Goal: Information Seeking & Learning: Learn about a topic

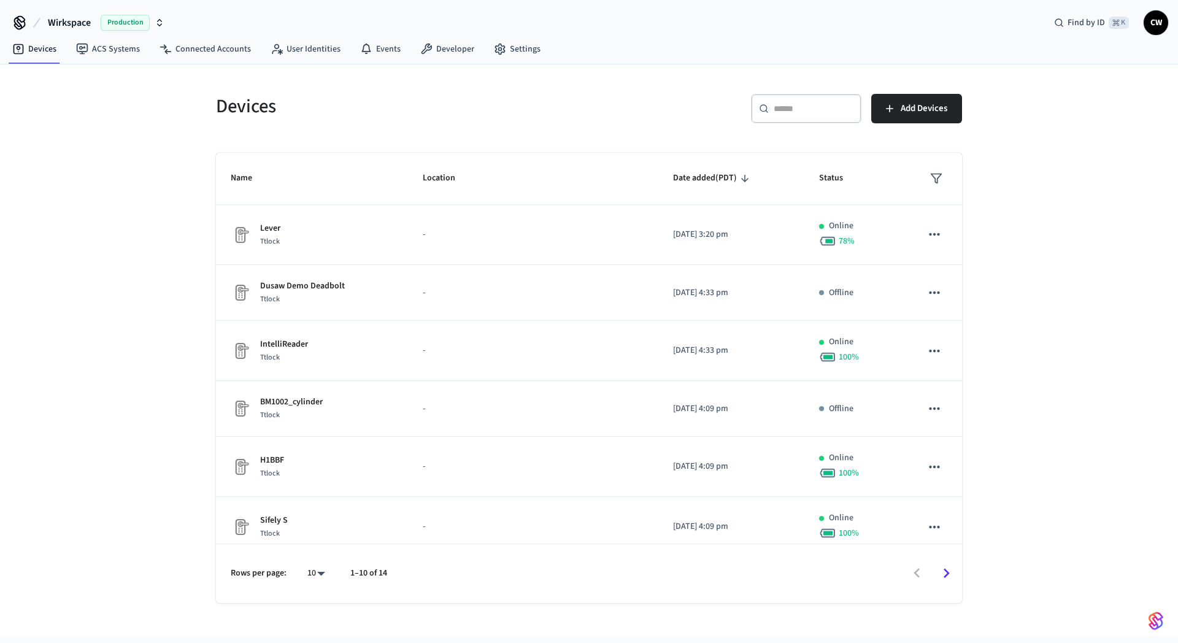
click at [145, 215] on div "Devices ​ ​ Add Devices Name Location Date added (PDT) Status Lever Ttlock - [D…" at bounding box center [589, 350] width 1178 height 572
click at [75, 23] on span "Wirkspace" at bounding box center [69, 22] width 43 height 15
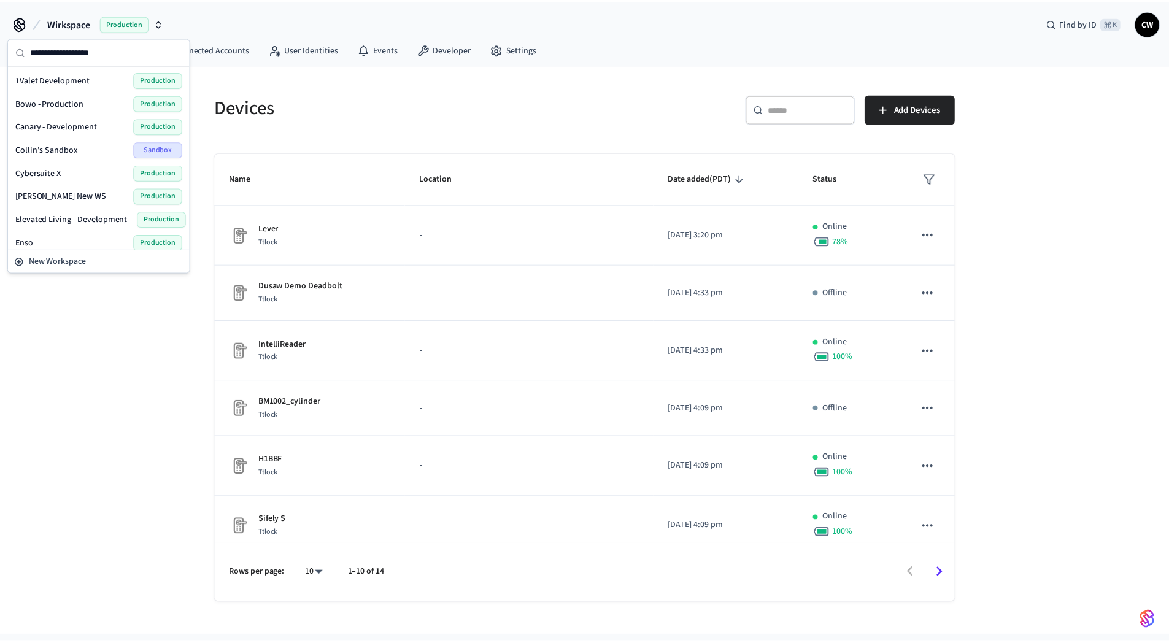
scroll to position [730, 0]
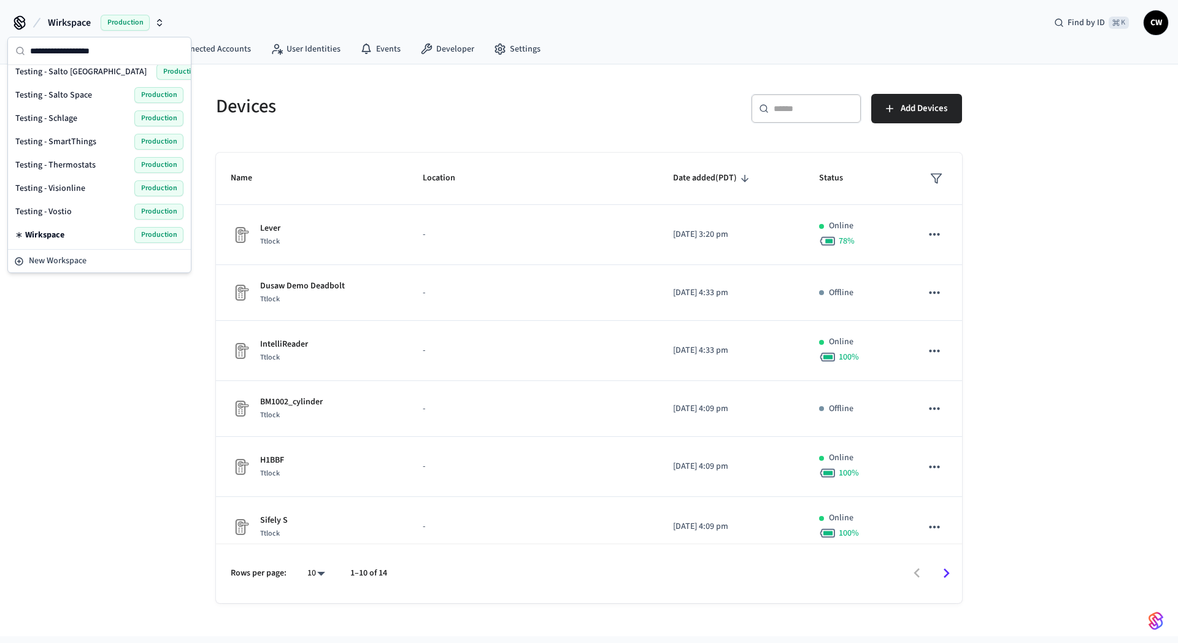
click at [61, 187] on span "Testing - Visionline" at bounding box center [50, 188] width 70 height 12
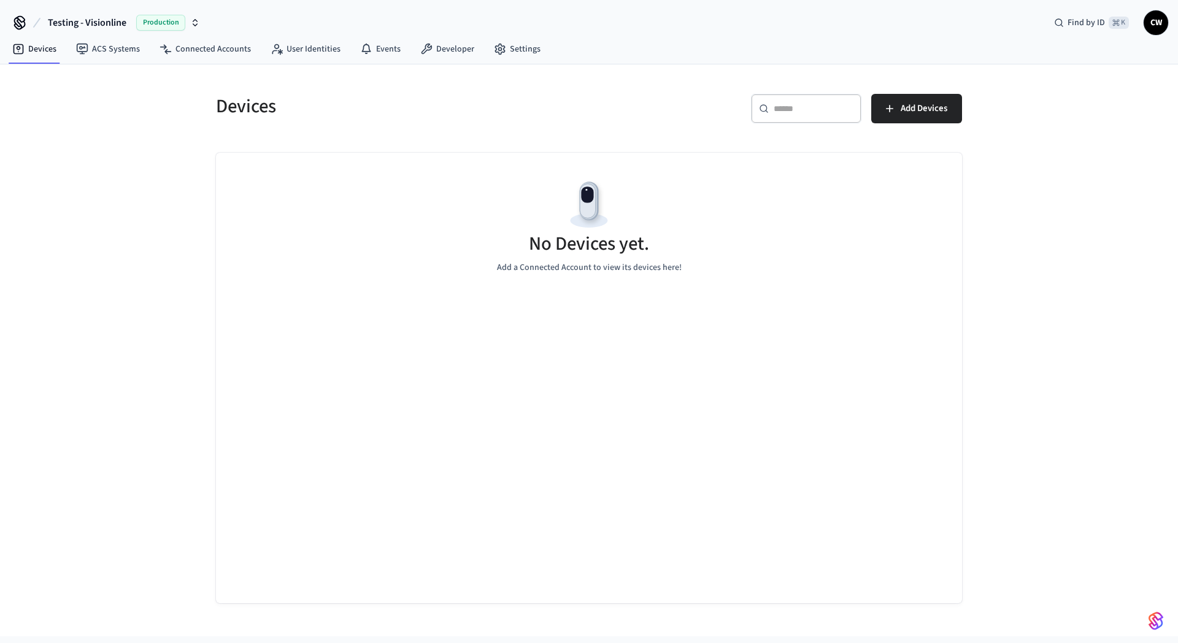
click at [137, 290] on div "Devices ​ ​ Add Devices No Devices yet. Add a Connected Account to view its dev…" at bounding box center [589, 350] width 1178 height 572
click at [111, 43] on link "ACS Systems" at bounding box center [107, 49] width 83 height 22
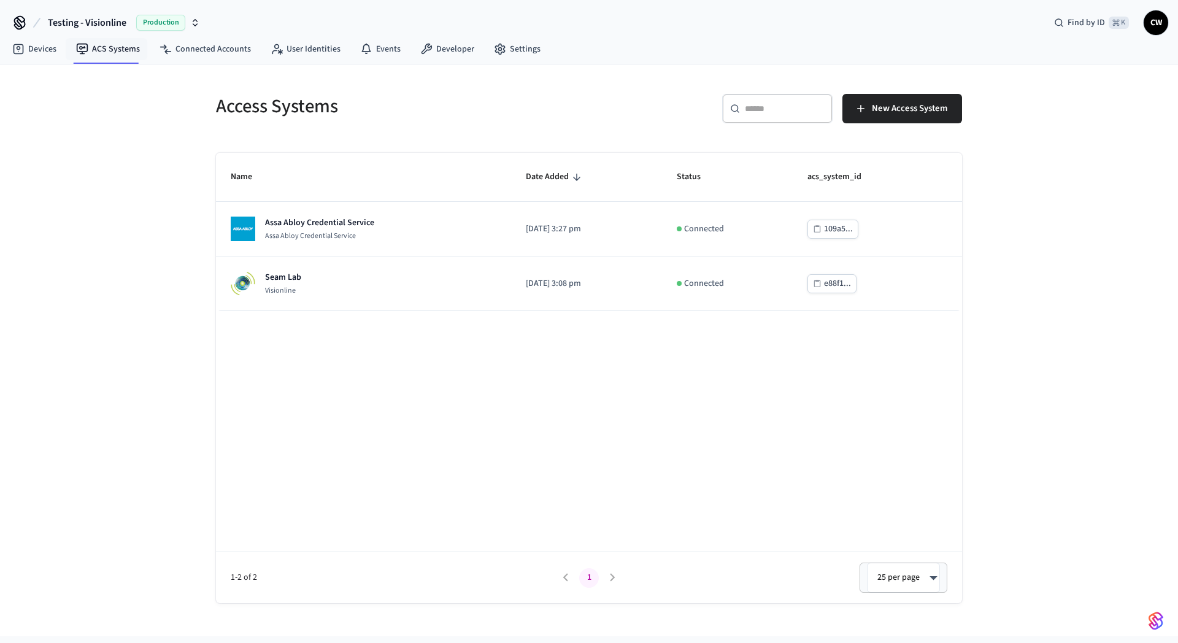
drag, startPoint x: 104, startPoint y: 231, endPoint x: 186, endPoint y: 215, distance: 83.3
click at [105, 231] on div "Access Systems ​ ​ New Access System Name Date Added Status acs_system_id Assa …" at bounding box center [589, 350] width 1178 height 572
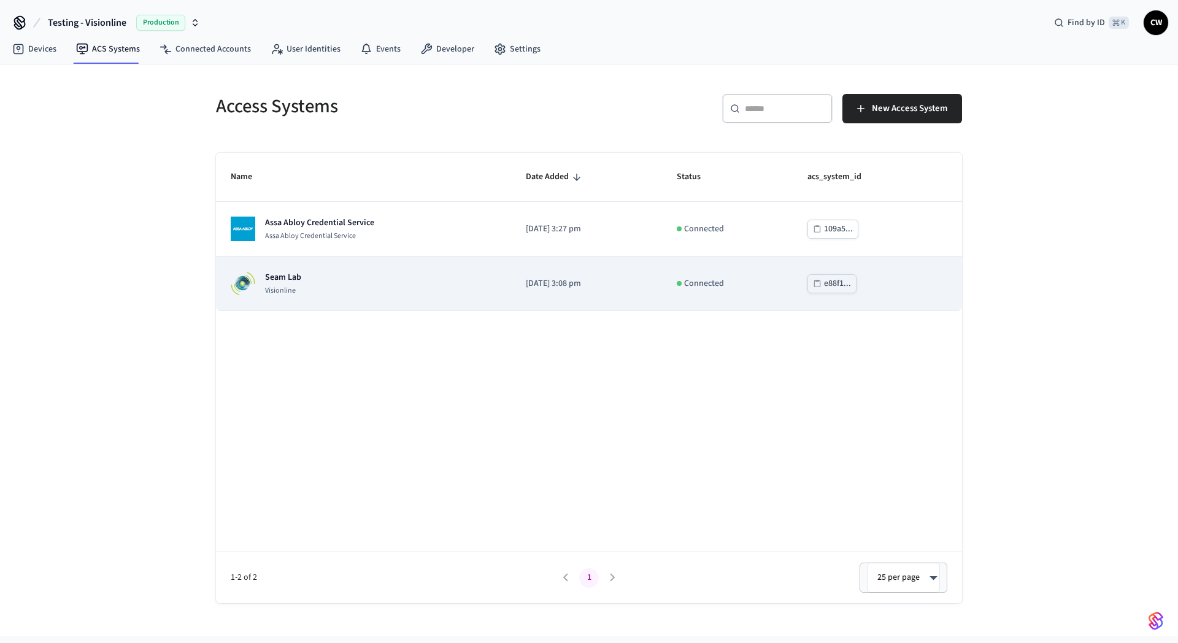
click at [370, 307] on td "Seam Lab Visionline" at bounding box center [363, 283] width 295 height 55
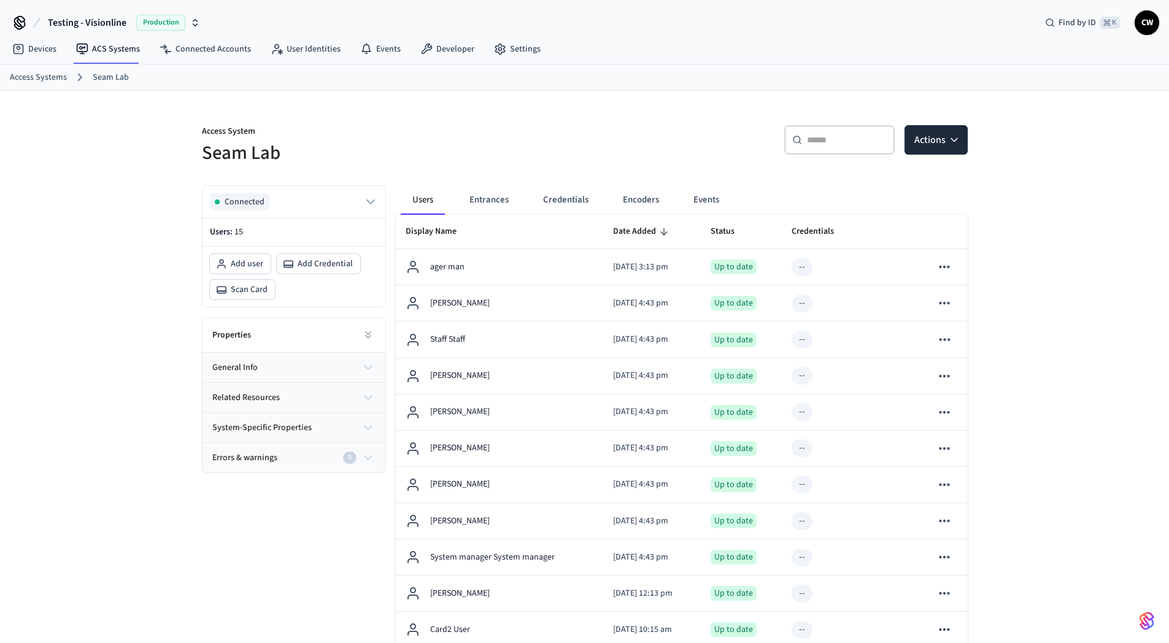
click at [387, 129] on p "Access System" at bounding box center [389, 132] width 375 height 15
click at [501, 196] on button "Entrances" at bounding box center [489, 199] width 59 height 29
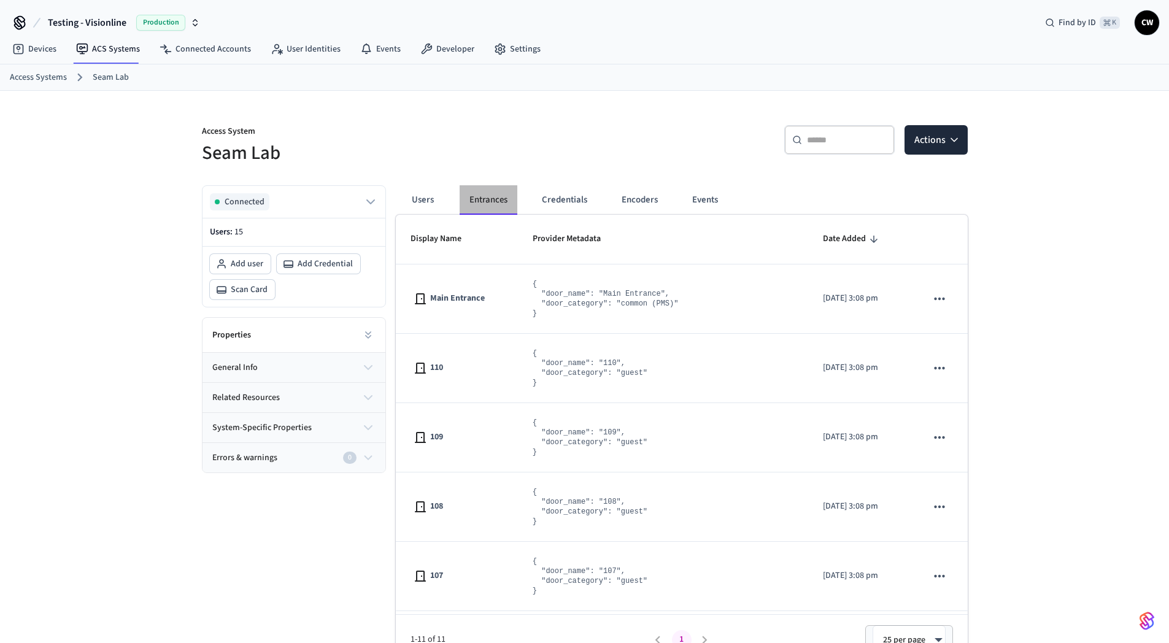
click at [501, 196] on button "Entrances" at bounding box center [489, 199] width 58 height 29
click at [437, 200] on button "Users" at bounding box center [423, 199] width 44 height 29
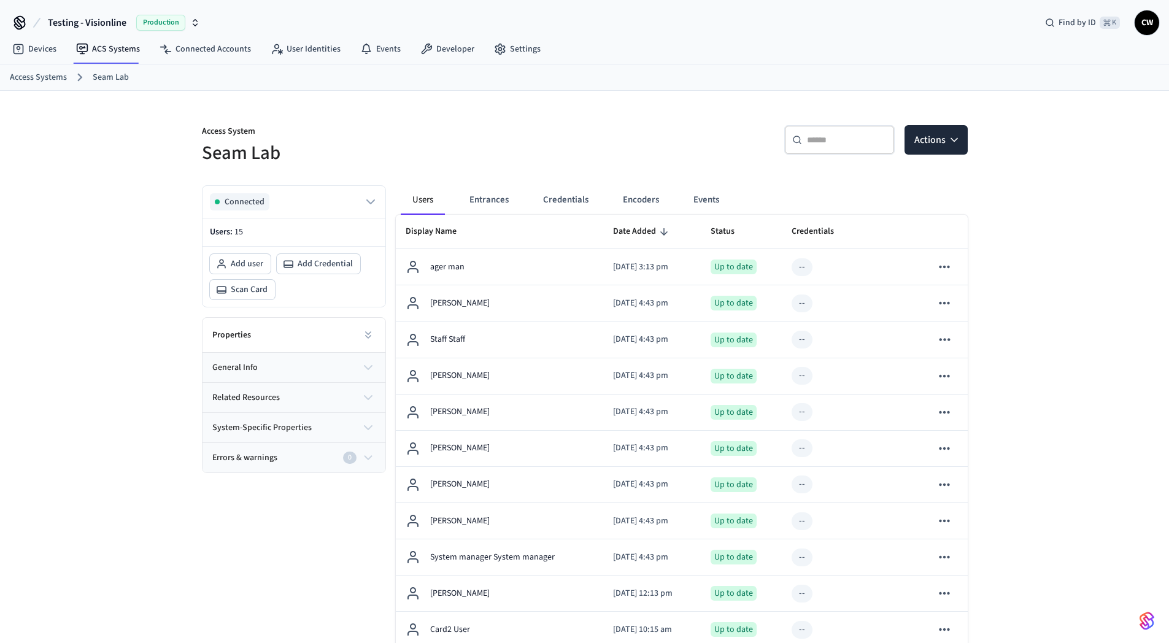
click at [372, 145] on h5 "Seam Lab" at bounding box center [389, 153] width 375 height 25
click at [340, 141] on h5 "Seam Lab" at bounding box center [389, 153] width 375 height 25
drag, startPoint x: 275, startPoint y: 151, endPoint x: 164, endPoint y: 126, distance: 113.9
click at [164, 126] on div "Access System Seam Lab ​ ​ Actions Connected Users: 15 Add user Add Credential …" at bounding box center [584, 480] width 1169 height 779
click at [163, 125] on div "Access System Seam Lab ​ ​ Actions Connected Users: 15 Add user Add Credential …" at bounding box center [584, 480] width 1169 height 779
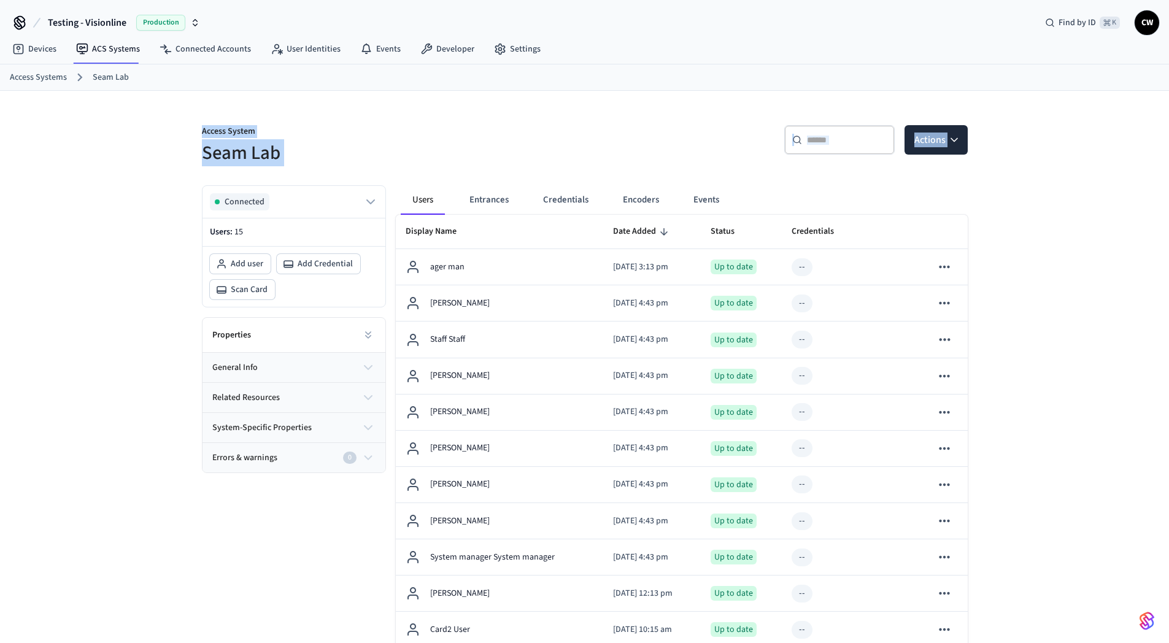
drag, startPoint x: 195, startPoint y: 128, endPoint x: 307, endPoint y: 168, distance: 119.4
click at [307, 168] on div "Access System Seam Lab ​ ​ Actions Connected Users: 15 Add user Add Credential …" at bounding box center [584, 480] width 785 height 779
click at [304, 168] on div "Access System Seam Lab ​ ​ Actions Connected Users: 15 Add user Add Credential …" at bounding box center [584, 480] width 785 height 779
drag, startPoint x: 291, startPoint y: 155, endPoint x: 168, endPoint y: 123, distance: 126.6
click at [168, 123] on div "Access System Seam Lab ​ ​ Actions Connected Users: 15 Add user Add Credential …" at bounding box center [584, 480] width 1169 height 779
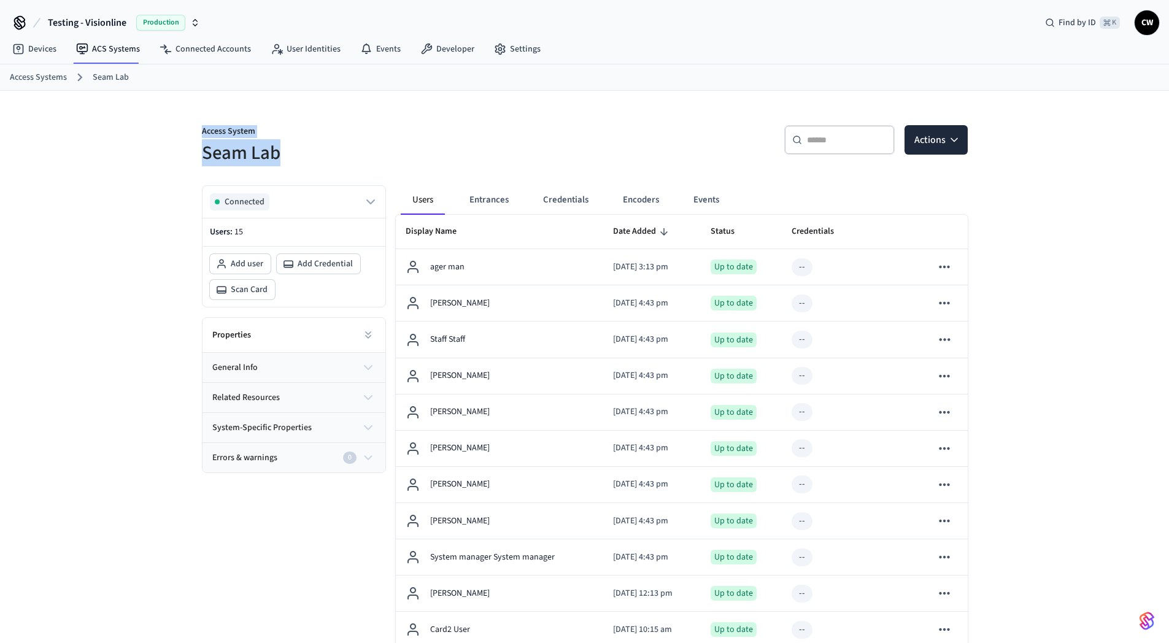
click at [168, 123] on div "Access System Seam Lab ​ ​ Actions Connected Users: 15 Add user Add Credential …" at bounding box center [584, 480] width 1169 height 779
click at [110, 191] on div "Access System Seam Lab ​ ​ Actions Connected Users: 15 Add user Add Credential …" at bounding box center [584, 480] width 1169 height 779
click at [123, 468] on div "Access System Seam Lab ​ ​ Actions Connected Users: 15 Add user Add Credential …" at bounding box center [584, 480] width 1169 height 779
click at [131, 468] on div "Access System Seam Lab ​ ​ Actions Connected Users: 15 Add user Add Credential …" at bounding box center [584, 480] width 1169 height 779
click at [128, 450] on div "Access System Seam Lab ​ ​ Actions Connected Users: 15 Add user Add Credential …" at bounding box center [584, 480] width 1169 height 779
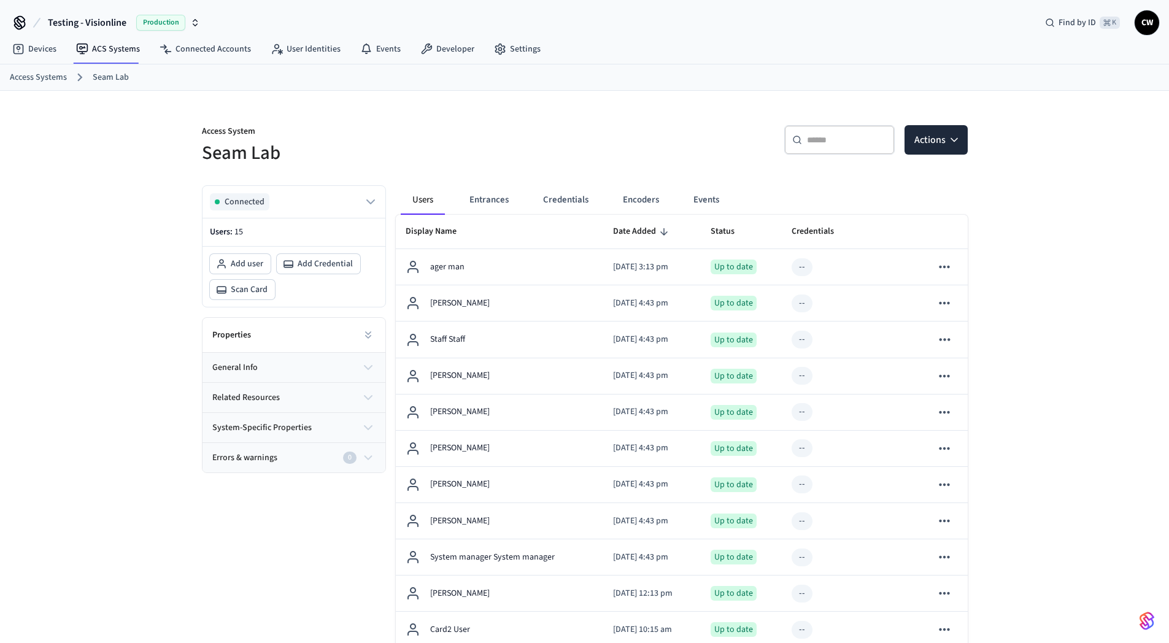
click at [128, 448] on div "Access System Seam Lab ​ ​ Actions Connected Users: 15 Add user Add Credential …" at bounding box center [584, 480] width 1169 height 779
click at [592, 128] on div "​ ​ Actions" at bounding box center [779, 144] width 375 height 39
click at [656, 125] on div "​ ​ Actions" at bounding box center [779, 144] width 375 height 39
click at [116, 143] on div "Access System Seam Lab ​ ​ Actions Connected Users: 15 Add user Add Credential …" at bounding box center [584, 480] width 1169 height 779
click at [548, 135] on p "Access System" at bounding box center [389, 132] width 375 height 15
